Goal: Information Seeking & Learning: Learn about a topic

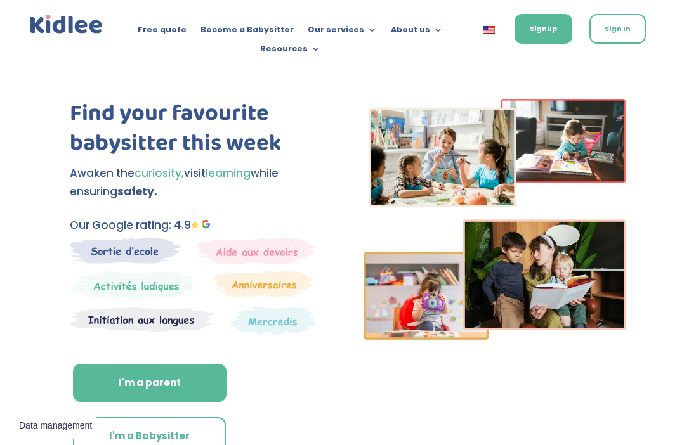
scroll to position [745, 0]
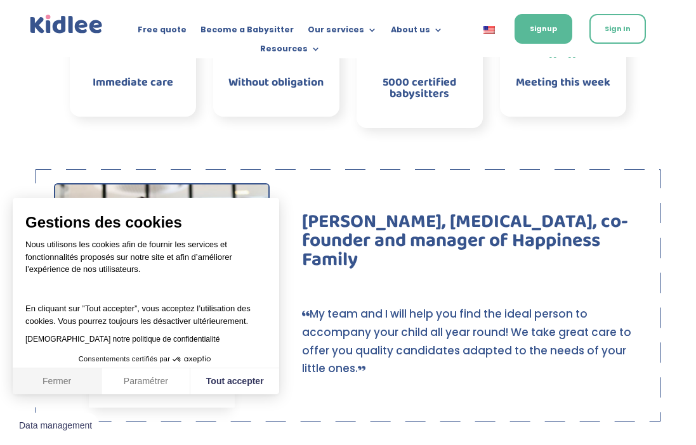
click at [67, 383] on button "Fermer" at bounding box center [57, 381] width 89 height 27
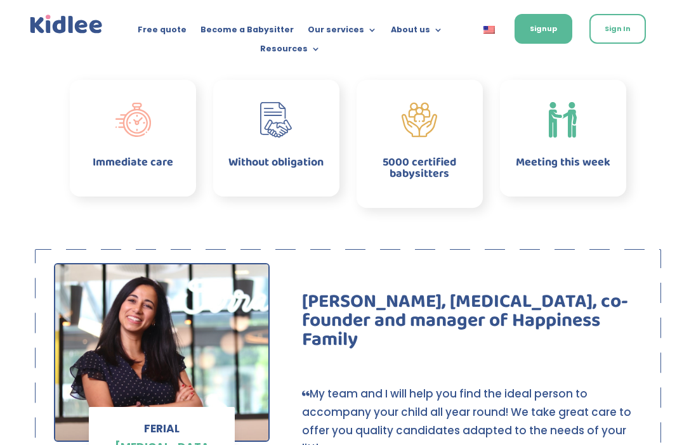
scroll to position [645, 0]
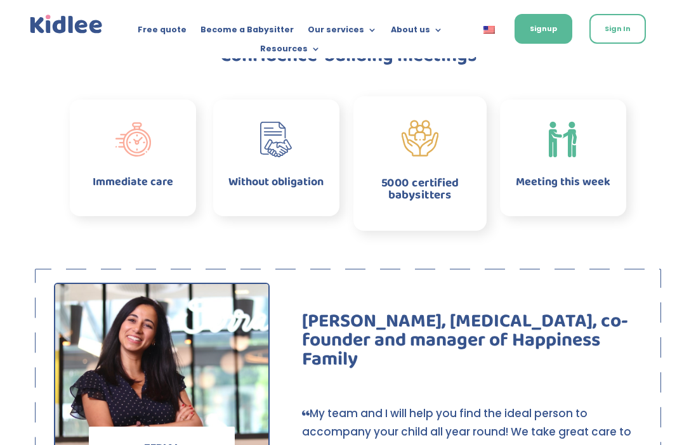
click at [405, 173] on span "5000 certified babysitters" at bounding box center [419, 188] width 77 height 30
click at [416, 192] on span "5000 certified babysitters" at bounding box center [419, 188] width 77 height 30
click at [422, 154] on img at bounding box center [419, 137] width 37 height 37
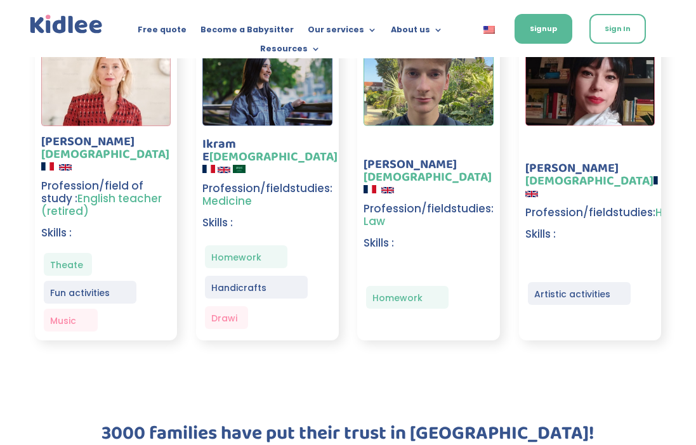
scroll to position [1765, 0]
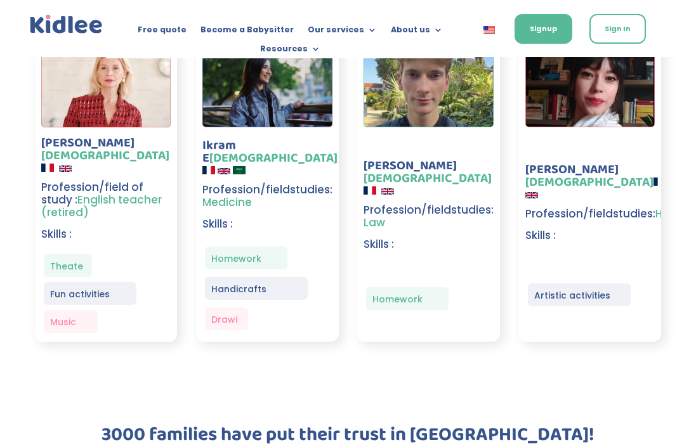
click at [265, 280] on p "Handicrafts" at bounding box center [256, 289] width 90 height 18
click at [241, 250] on p "Homework help" at bounding box center [246, 268] width 70 height 37
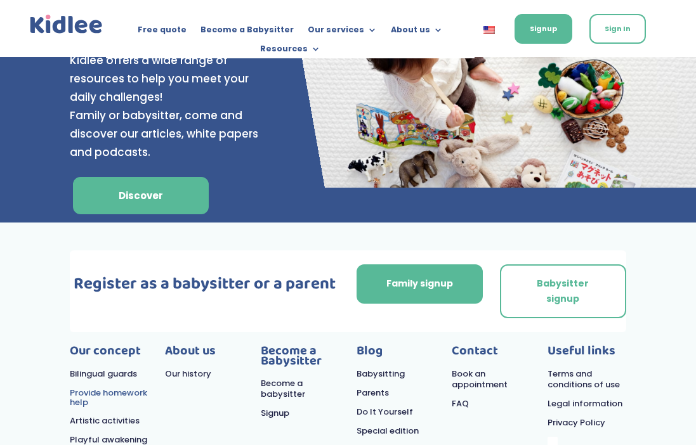
scroll to position [5106, 0]
